Goal: Transaction & Acquisition: Purchase product/service

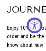
select select "3"
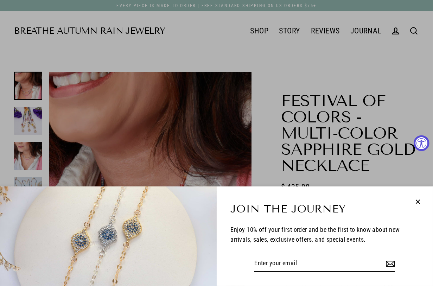
click at [46, 51] on icon "button" at bounding box center [418, 202] width 9 height 9
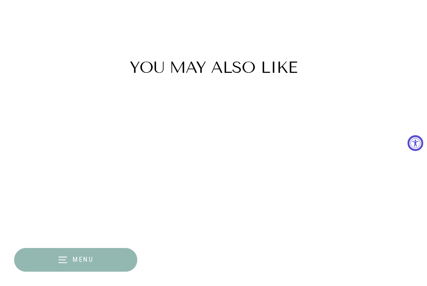
scroll to position [968, 0]
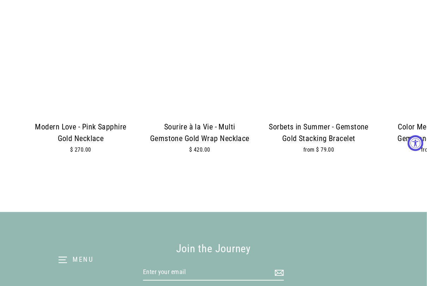
click at [46, 51] on div at bounding box center [199, 65] width 105 height 105
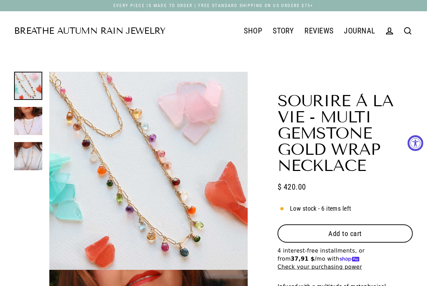
select select "3"
click at [369, 231] on button "Add to cart" at bounding box center [344, 234] width 135 height 18
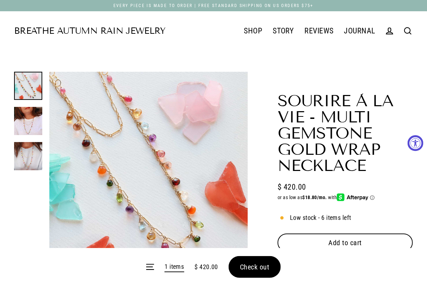
click at [261, 268] on form "Menu 1 items $ 420.00 Check out" at bounding box center [213, 267] width 427 height 38
click at [241, 273] on form "Menu 1 items $ 420.00 Check out" at bounding box center [213, 267] width 427 height 38
click at [247, 268] on form "Menu 1 items $ 420.00 Check out" at bounding box center [213, 267] width 427 height 38
click at [253, 265] on span "Check out" at bounding box center [255, 267] width 30 height 8
